Goal: Check status: Check status

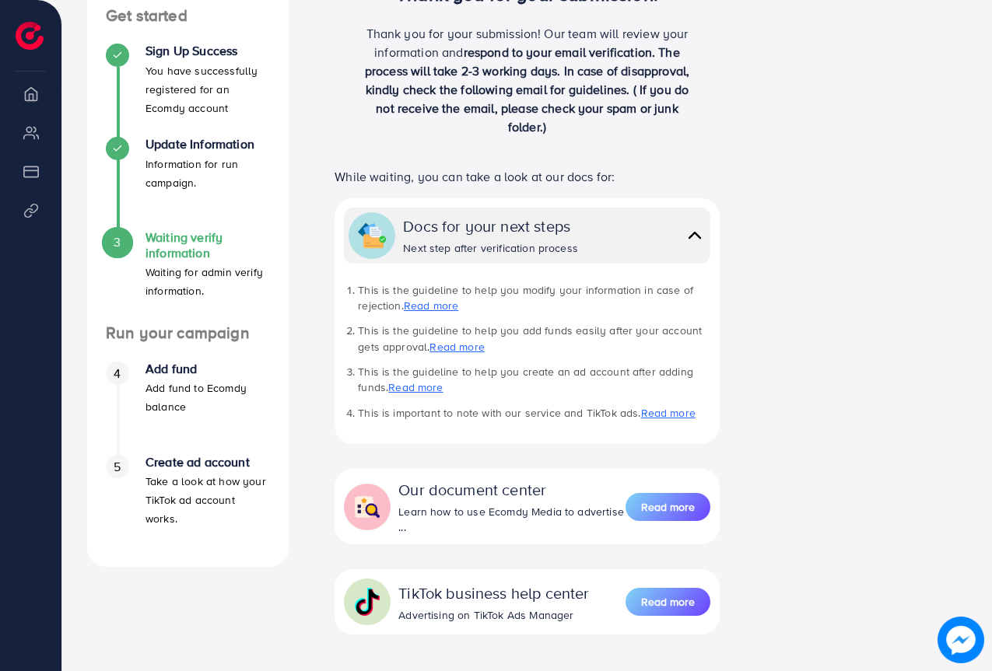
scroll to position [233, 0]
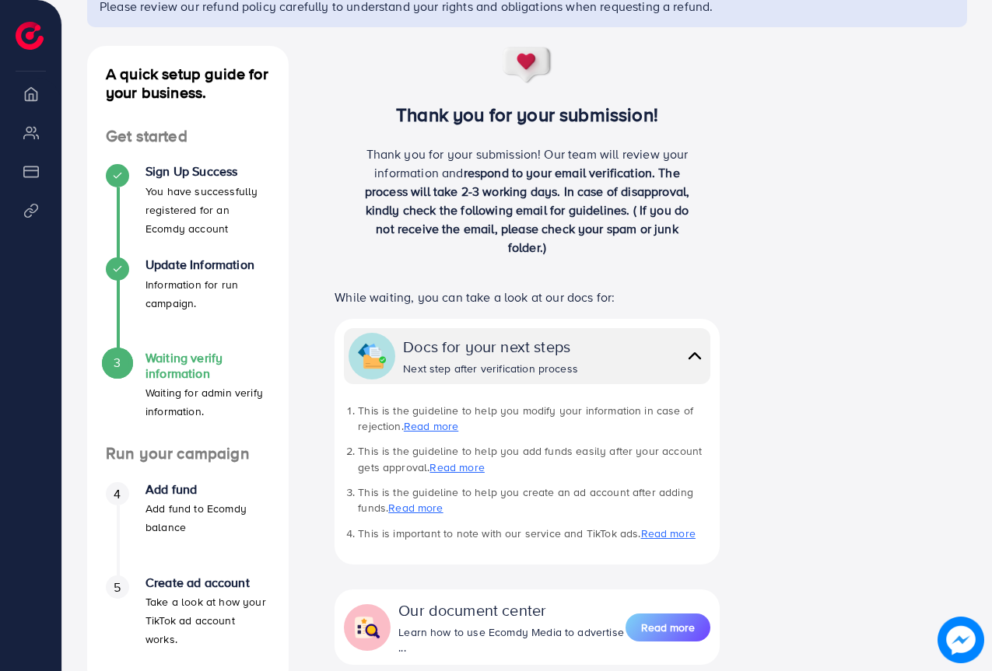
scroll to position [156, 0]
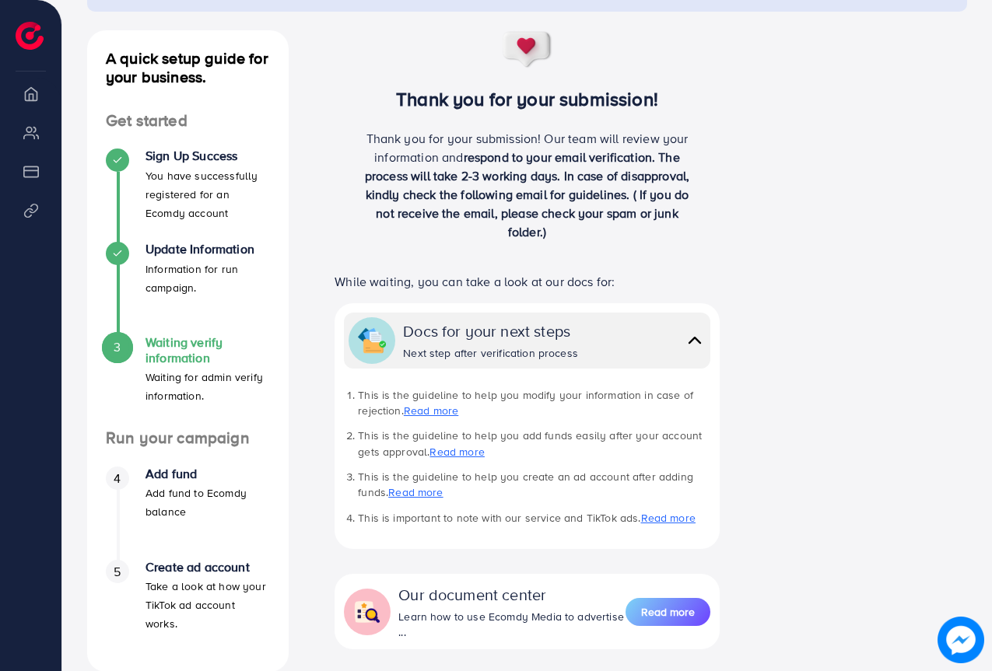
click at [214, 389] on p "Waiting for admin verify information." at bounding box center [207, 386] width 124 height 37
click at [695, 340] on img at bounding box center [695, 340] width 22 height 23
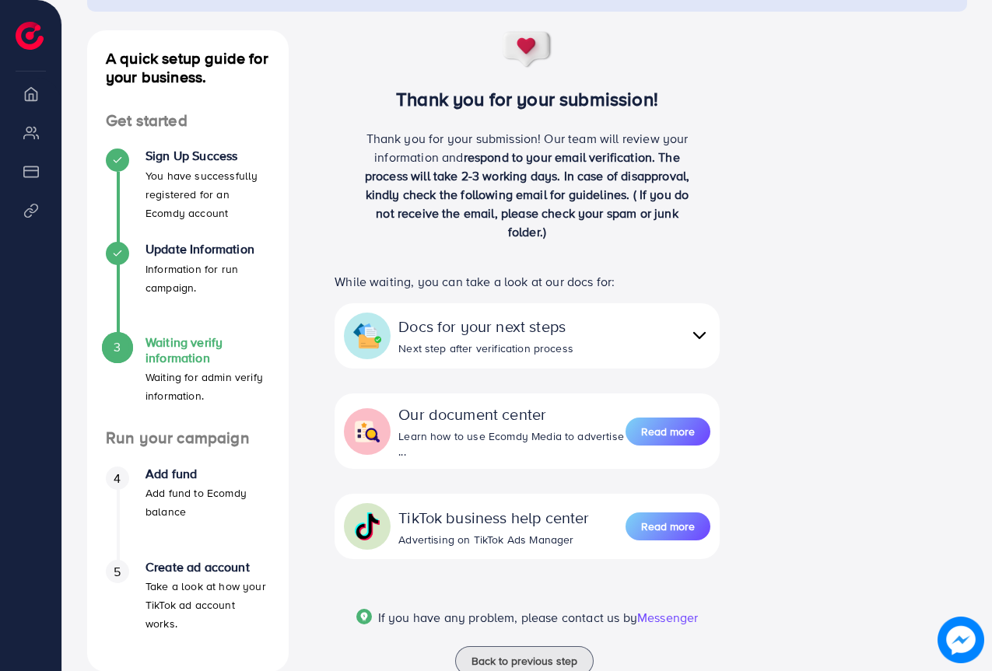
scroll to position [204, 0]
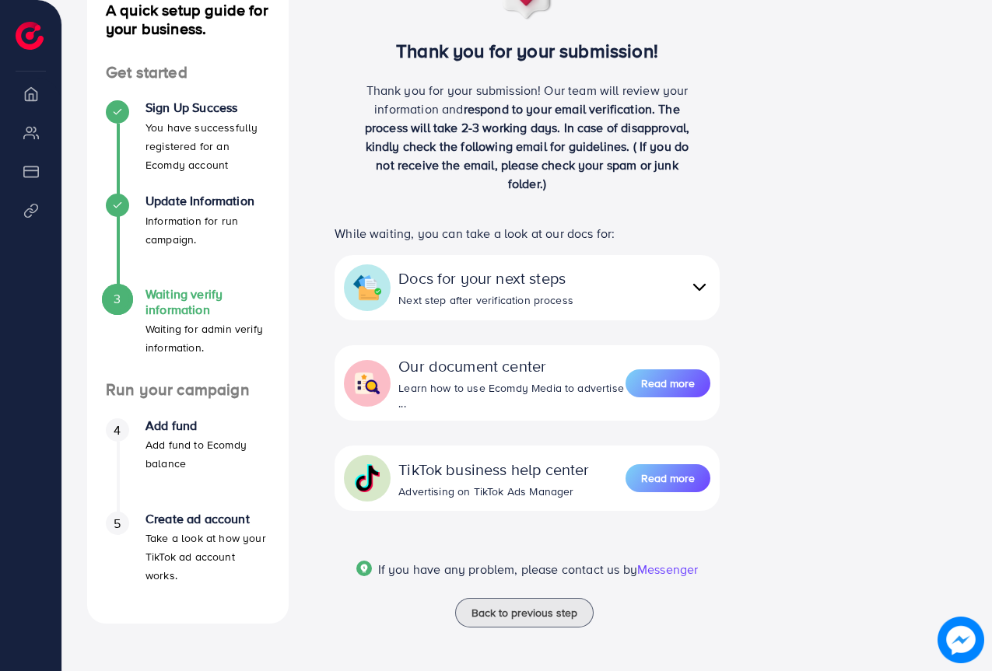
click at [195, 429] on h4 "Add fund" at bounding box center [207, 426] width 124 height 15
